Goal: Task Accomplishment & Management: Manage account settings

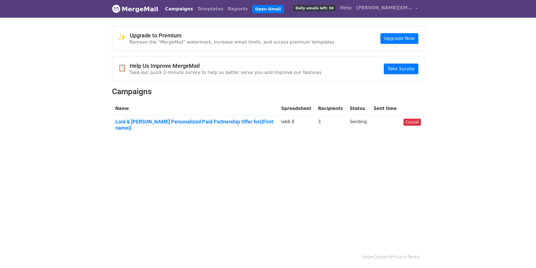
click at [455, 80] on body "MergeMail Campaigns Templates Reports Open Gmail Daily emails left: 50 Help [PE…" at bounding box center [268, 82] width 536 height 164
click at [260, 122] on link "Lord & [PERSON_NAME] Personalized Paid Partnership Offer for{{First name}}" at bounding box center [194, 125] width 159 height 12
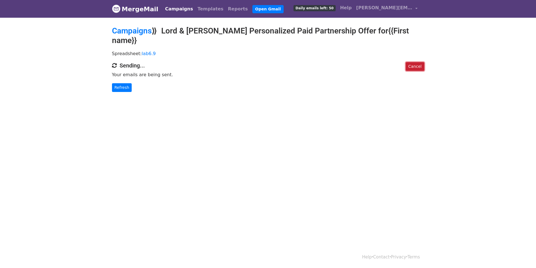
click at [415, 62] on link "Cancel" at bounding box center [415, 66] width 18 height 9
